Goal: Information Seeking & Learning: Check status

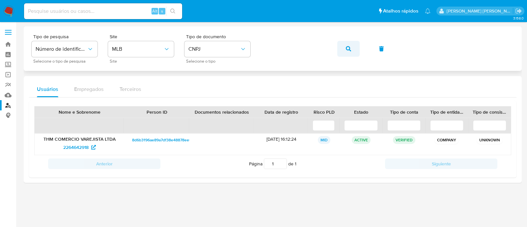
click at [351, 52] on span "button" at bounding box center [348, 49] width 5 height 14
click at [83, 146] on span "1811702032" at bounding box center [76, 147] width 24 height 11
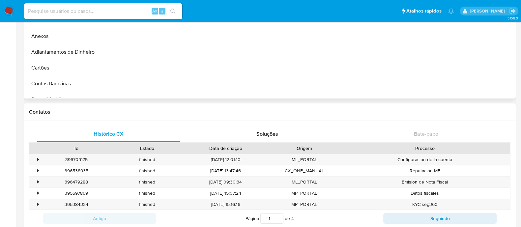
scroll to position [164, 0]
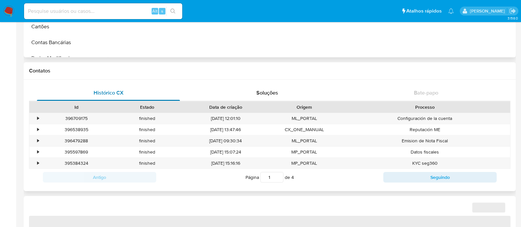
select select "10"
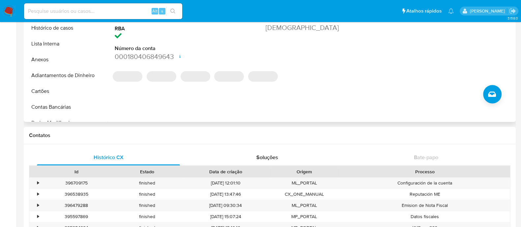
scroll to position [0, 0]
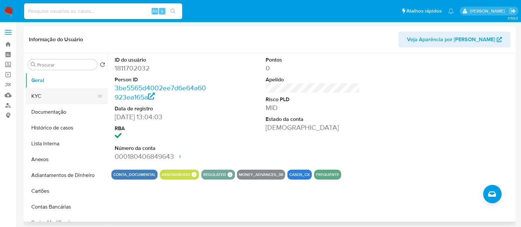
click at [68, 100] on button "KYC" at bounding box center [63, 96] width 77 height 16
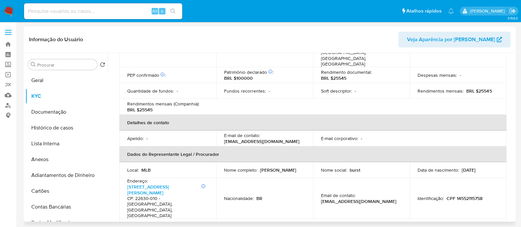
scroll to position [293, 0]
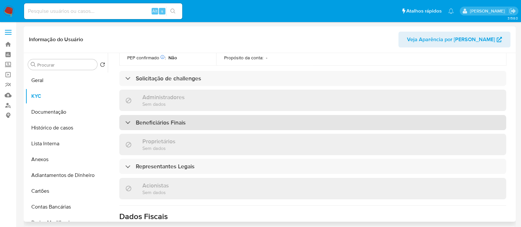
click at [192, 115] on div "Beneficiários Finais" at bounding box center [312, 122] width 387 height 15
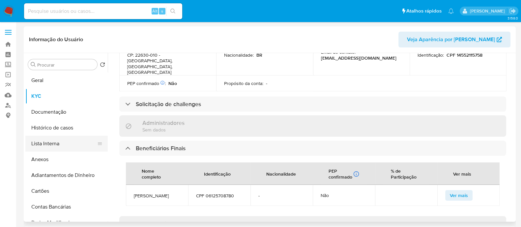
scroll to position [265, 0]
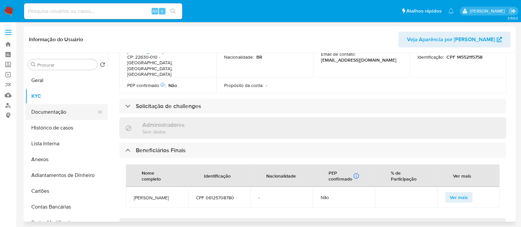
click at [56, 111] on button "Documentação" at bounding box center [63, 112] width 77 height 16
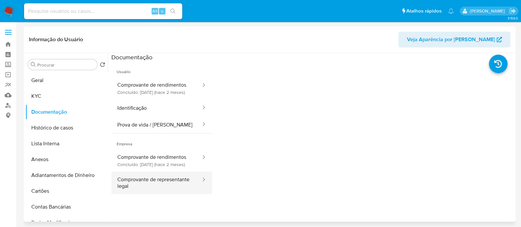
click at [171, 193] on button "Comprovante de representante legal" at bounding box center [156, 183] width 90 height 22
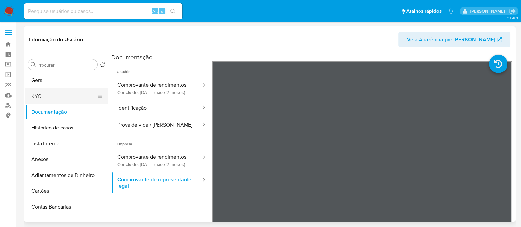
drag, startPoint x: 36, startPoint y: 94, endPoint x: 44, endPoint y: 96, distance: 8.0
click at [36, 94] on button "KYC" at bounding box center [63, 96] width 77 height 16
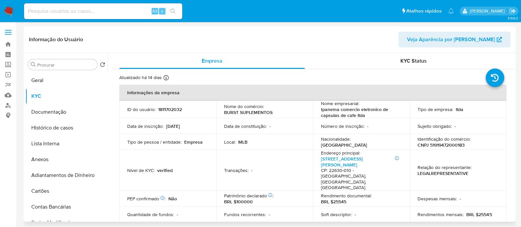
click at [321, 41] on header "Informação do Usuário Veja Aparência por Pessoa" at bounding box center [269, 40] width 481 height 16
click at [446, 143] on p "CNPJ 51919472000183" at bounding box center [440, 145] width 47 height 6
copy p "51919472000183"
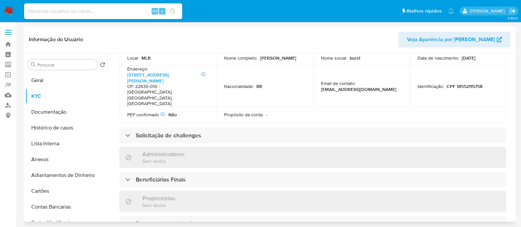
scroll to position [288, 0]
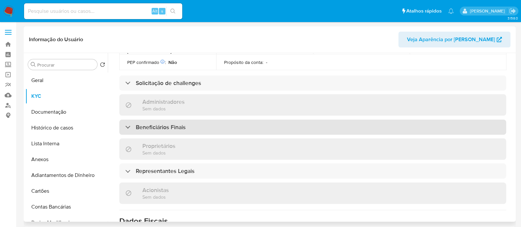
click at [154, 120] on div "Beneficiários Finais" at bounding box center [312, 127] width 387 height 15
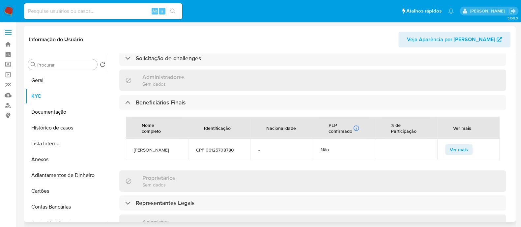
scroll to position [329, 0]
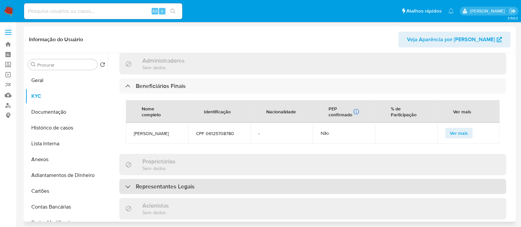
click at [218, 179] on div "Representantes Legais" at bounding box center [312, 186] width 387 height 15
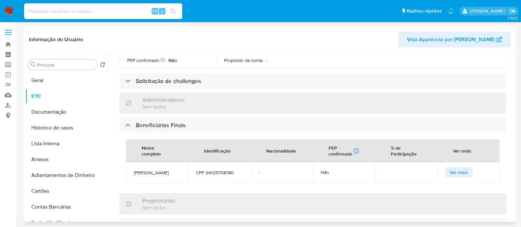
scroll to position [206, 0]
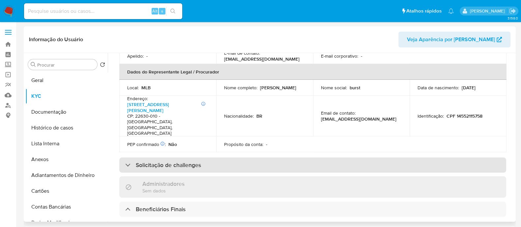
click at [290, 157] on div "Solicitação de challenges" at bounding box center [312, 164] width 387 height 15
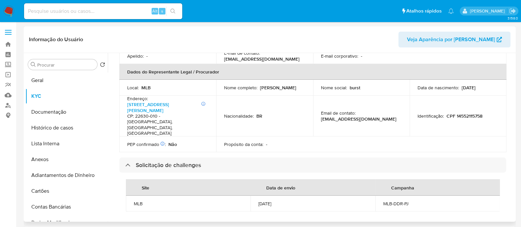
scroll to position [41, 0]
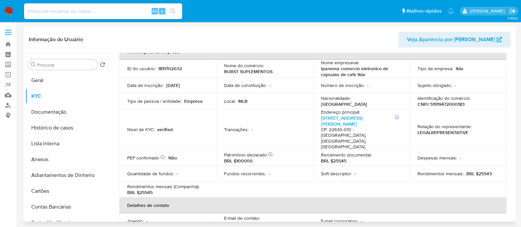
click at [459, 101] on p "CNPJ 51919472000183" at bounding box center [440, 104] width 47 height 6
drag, startPoint x: 459, startPoint y: 101, endPoint x: 451, endPoint y: 102, distance: 7.9
click at [459, 101] on p "CNPJ 51919472000183" at bounding box center [440, 104] width 47 height 6
copy p "51919472000183"
drag, startPoint x: 252, startPoint y: 31, endPoint x: 248, endPoint y: 33, distance: 4.4
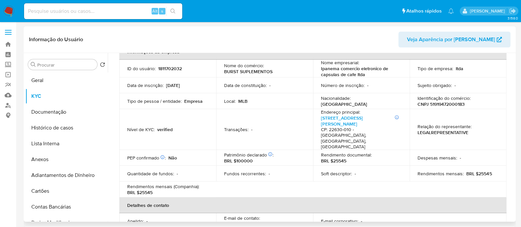
click at [248, 32] on div "Informação do Usuário Veja Aparência por Pessoa" at bounding box center [270, 39] width 492 height 27
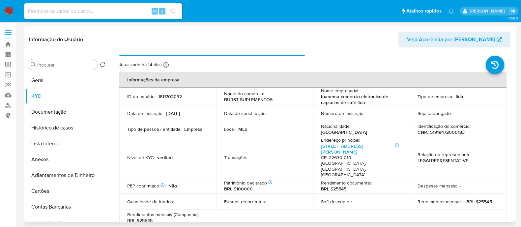
scroll to position [0, 0]
